Goal: Check status: Check status

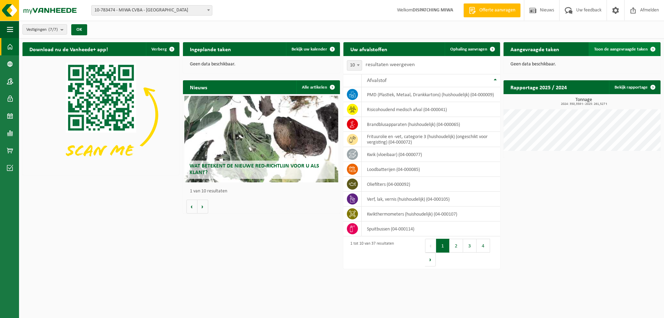
click at [629, 48] on span "Toon de aangevraagde taken" at bounding box center [621, 49] width 54 height 4
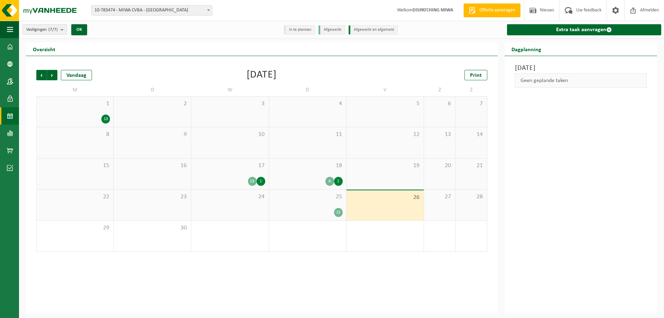
click at [338, 213] on div "13" at bounding box center [338, 212] width 9 height 9
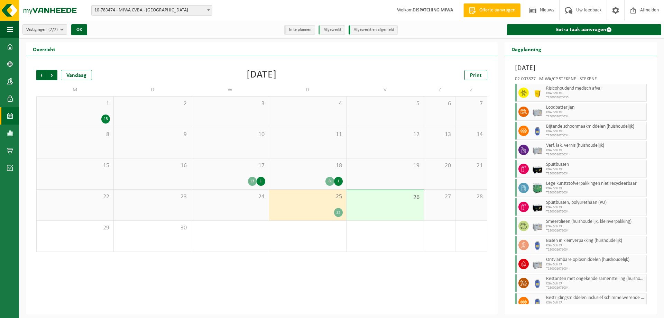
click at [338, 179] on div "1" at bounding box center [338, 181] width 9 height 9
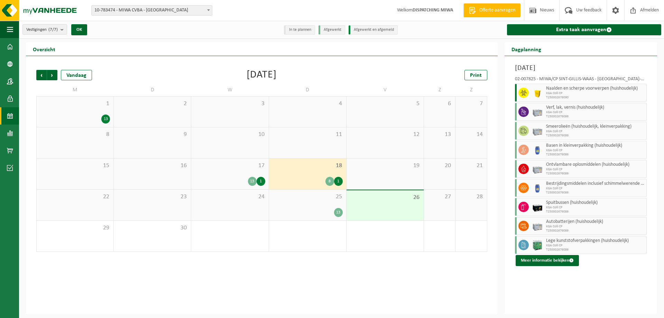
click at [328, 180] on div "8" at bounding box center [329, 181] width 9 height 9
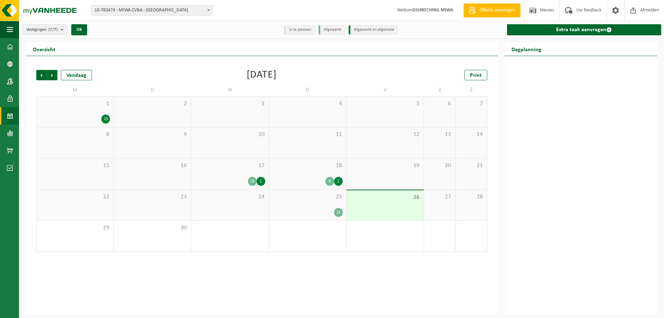
click at [260, 180] on div "1" at bounding box center [261, 181] width 9 height 9
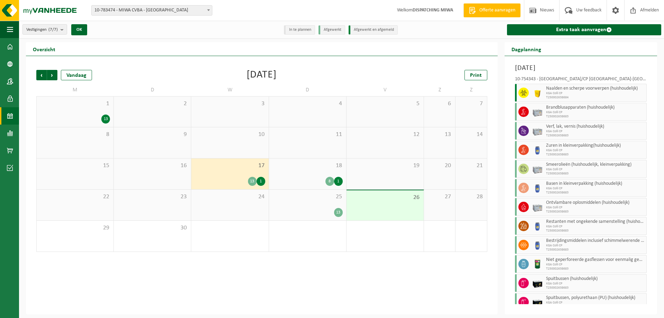
click at [251, 180] on div "13" at bounding box center [252, 181] width 9 height 9
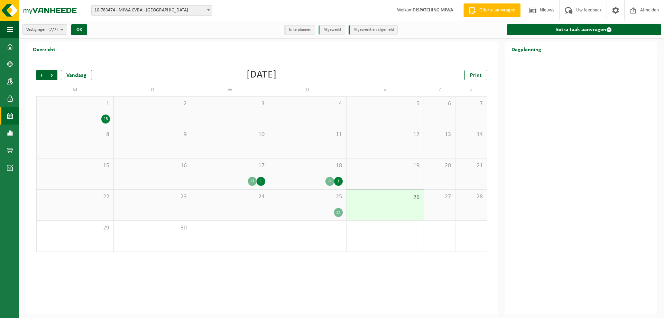
click at [251, 180] on div "13" at bounding box center [252, 181] width 9 height 9
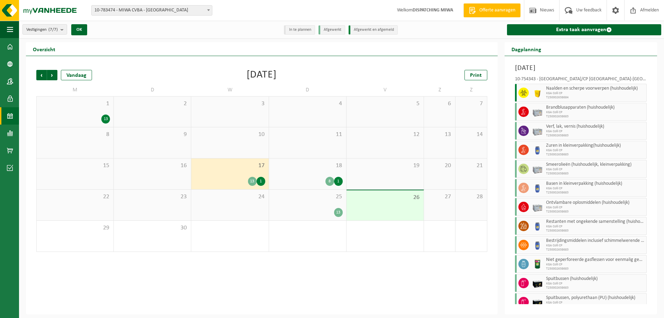
click at [329, 180] on div "8" at bounding box center [329, 181] width 9 height 9
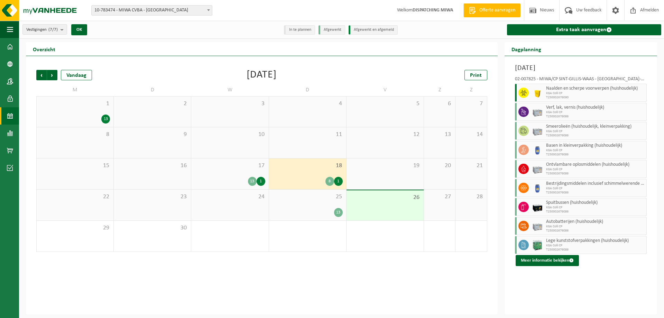
click at [329, 180] on div "8" at bounding box center [329, 181] width 9 height 9
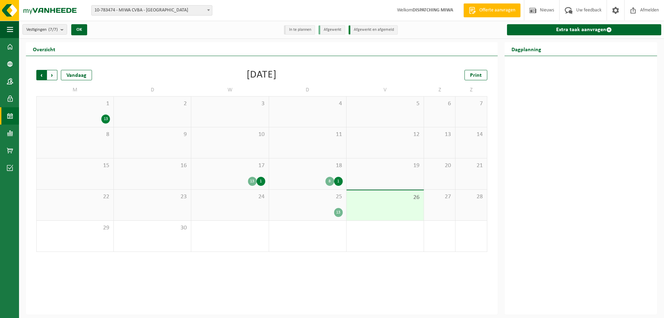
click at [54, 73] on span "Volgende" at bounding box center [52, 75] width 10 height 10
